Goal: Task Accomplishment & Management: Use online tool/utility

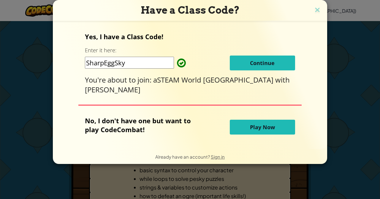
click at [258, 68] on button "Continue" at bounding box center [262, 63] width 65 height 15
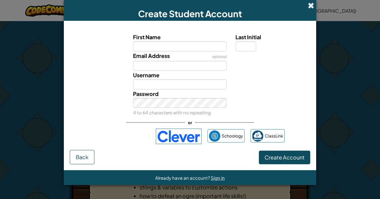
click at [311, 7] on span at bounding box center [311, 5] width 6 height 6
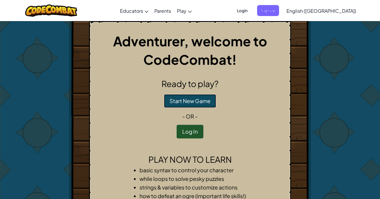
click at [187, 102] on button "Start New Game" at bounding box center [190, 101] width 52 height 14
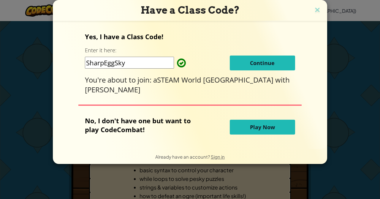
click at [247, 129] on button "Play Now" at bounding box center [262, 127] width 65 height 15
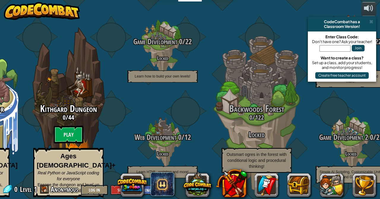
click at [374, 26] on div "Classroom Version!" at bounding box center [342, 26] width 64 height 5
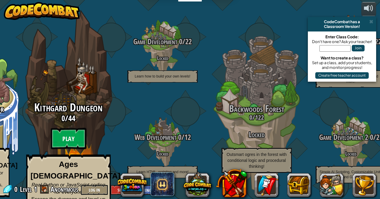
click at [66, 128] on btn "Play" at bounding box center [69, 138] width 36 height 21
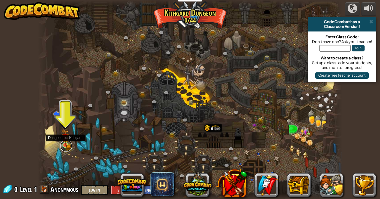
click at [70, 142] on link at bounding box center [66, 146] width 12 height 12
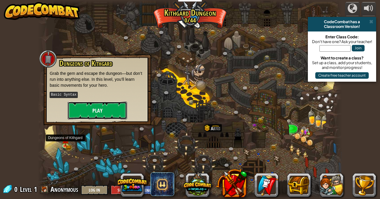
click at [93, 113] on button "Play" at bounding box center [97, 111] width 59 height 18
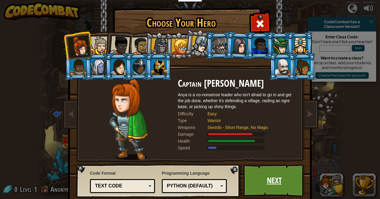
click at [263, 179] on link "Next" at bounding box center [274, 180] width 62 height 33
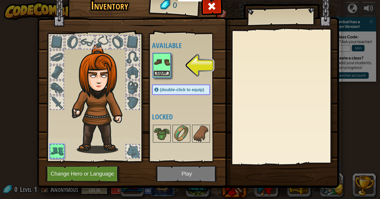
click at [164, 75] on button "Equip" at bounding box center [161, 73] width 17 height 6
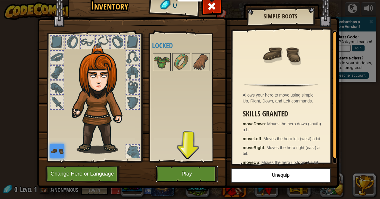
click at [189, 171] on button "Play" at bounding box center [187, 174] width 62 height 16
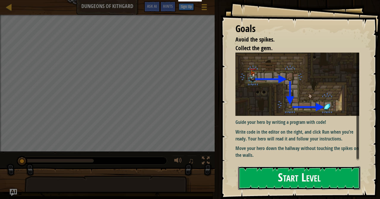
click at [306, 175] on button "Start Level" at bounding box center [299, 177] width 122 height 23
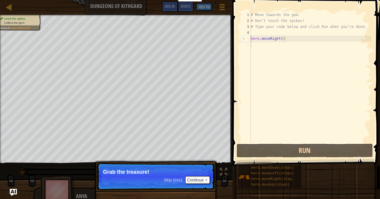
click at [176, 178] on span "Skip (esc)" at bounding box center [173, 180] width 18 height 5
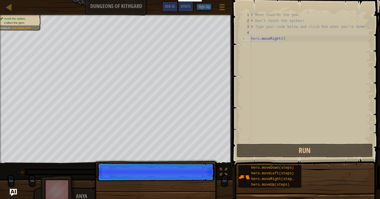
scroll to position [3, 0]
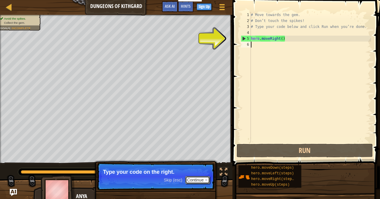
click at [201, 180] on button "Continue" at bounding box center [197, 180] width 25 height 8
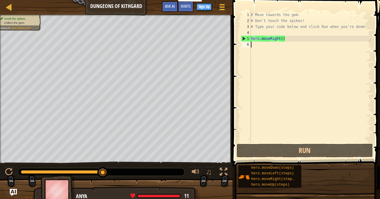
scroll to position [0, 0]
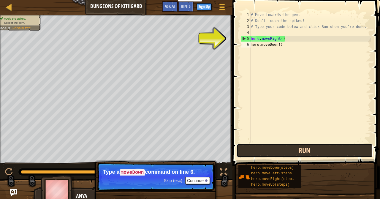
click at [302, 155] on button "Run" at bounding box center [305, 151] width 136 height 14
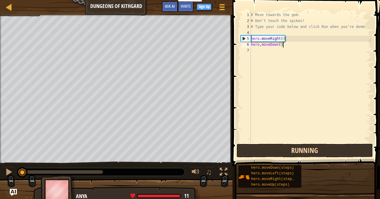
scroll to position [3, 2]
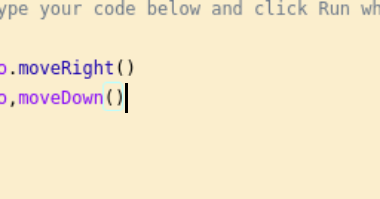
type textarea "hero.moveRight() hero,moveDown()"
